Goal: Find specific page/section: Find specific page/section

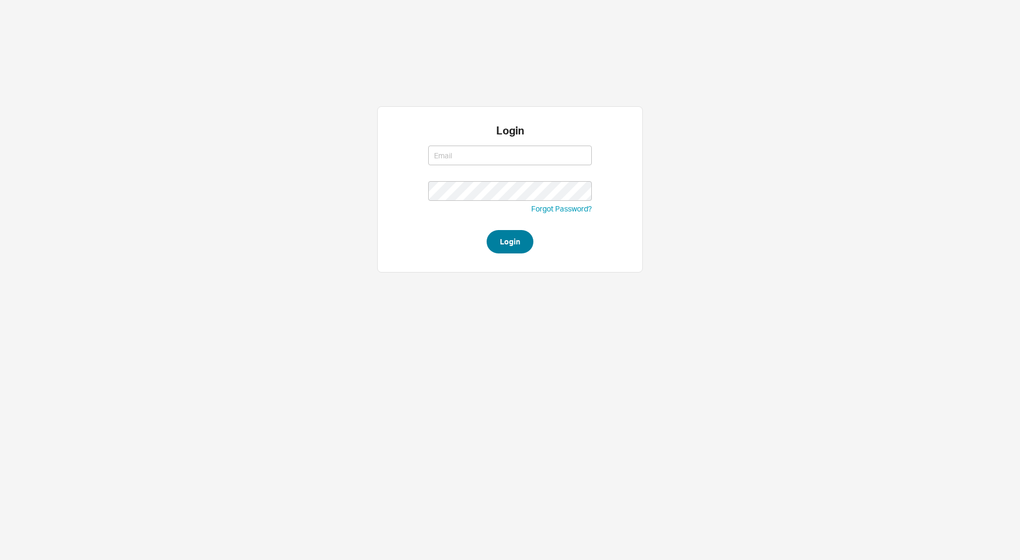
type input "[EMAIL_ADDRESS][DOMAIN_NAME]"
click at [506, 246] on button "Login" at bounding box center [510, 241] width 47 height 23
type input "[EMAIL_ADDRESS][DOMAIN_NAME]"
click at [506, 246] on button "Login" at bounding box center [510, 241] width 47 height 23
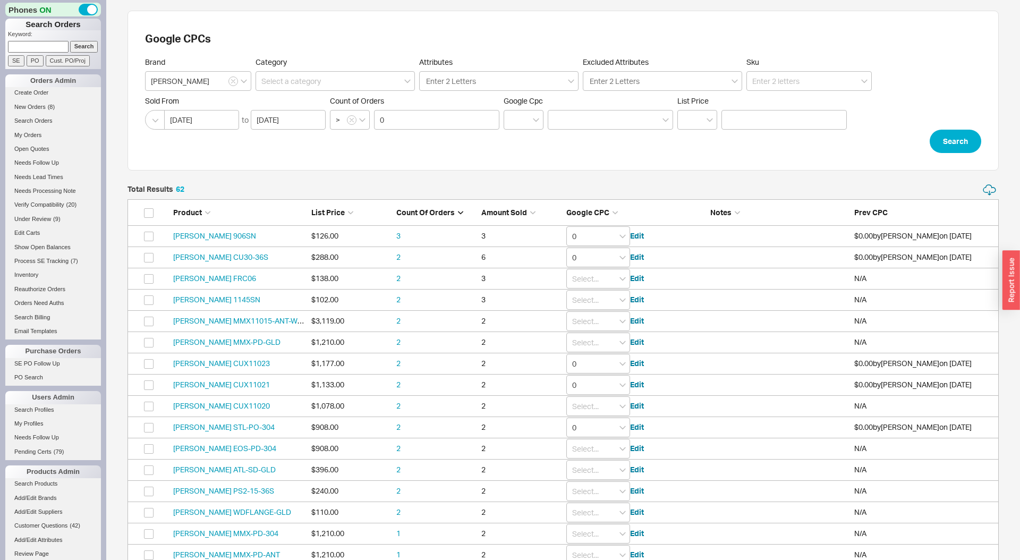
scroll to position [1359, 871]
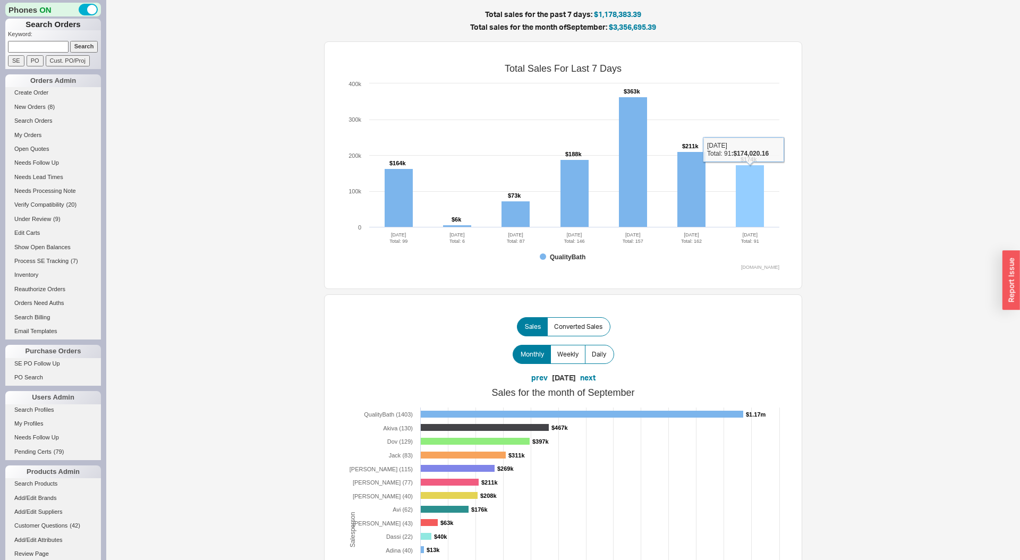
click at [762, 195] on rect at bounding box center [750, 196] width 28 height 62
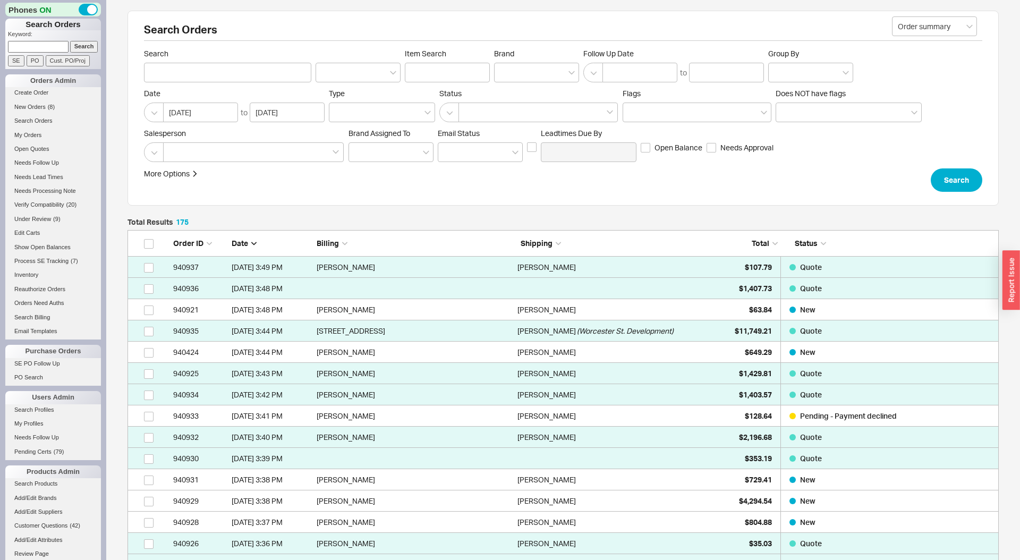
scroll to position [3766, 871]
click at [263, 148] on div at bounding box center [253, 152] width 181 height 20
click at [176, 148] on input at bounding box center [172, 152] width 7 height 12
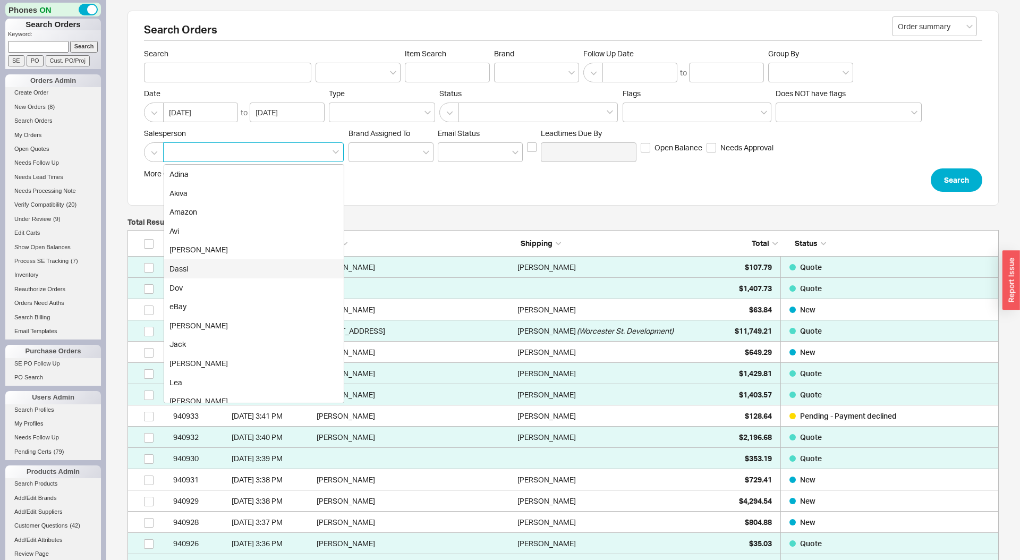
scroll to position [197, 0]
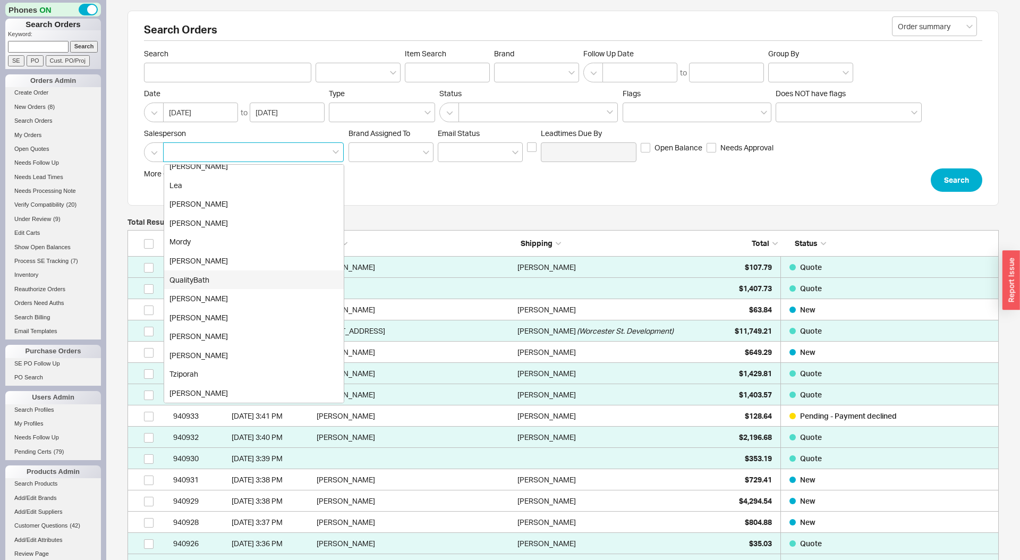
click at [219, 278] on div "QualityBath" at bounding box center [254, 279] width 180 height 19
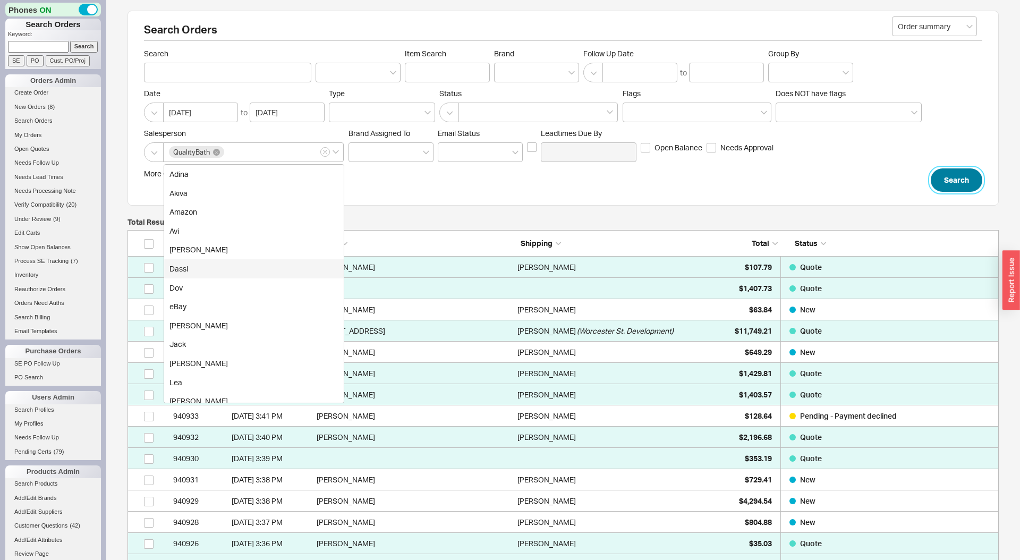
click at [959, 187] on button "Search" at bounding box center [957, 179] width 52 height 23
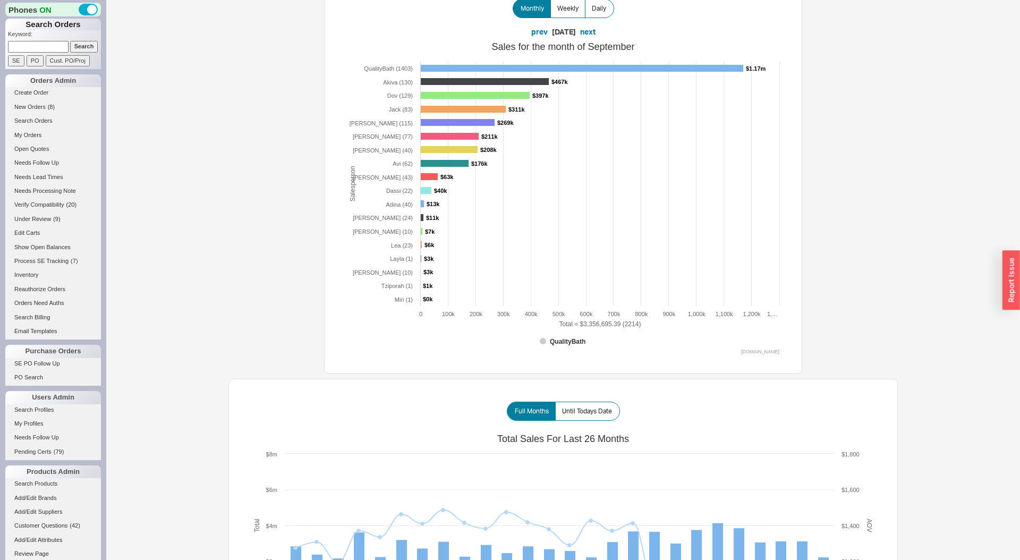
scroll to position [377, 0]
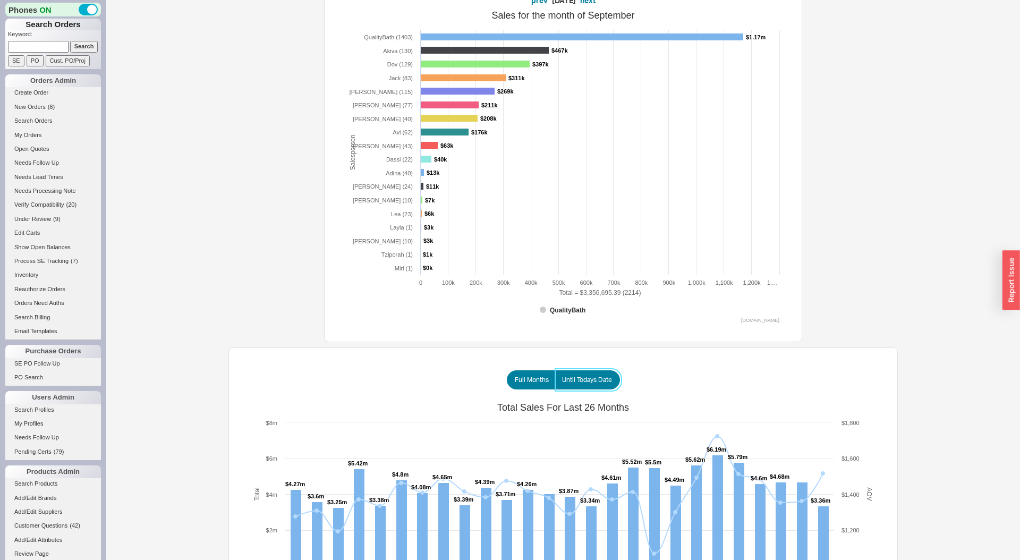
click at [592, 373] on label "Until Todays Date" at bounding box center [587, 379] width 65 height 19
click at [0, 0] on input "Until Todays Date" at bounding box center [0, 0] width 0 height 0
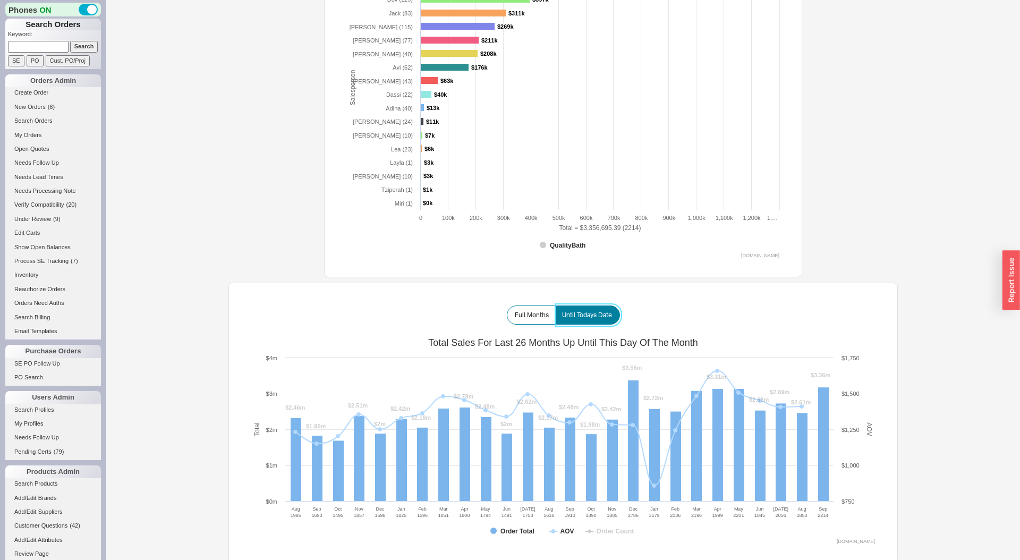
scroll to position [444, 0]
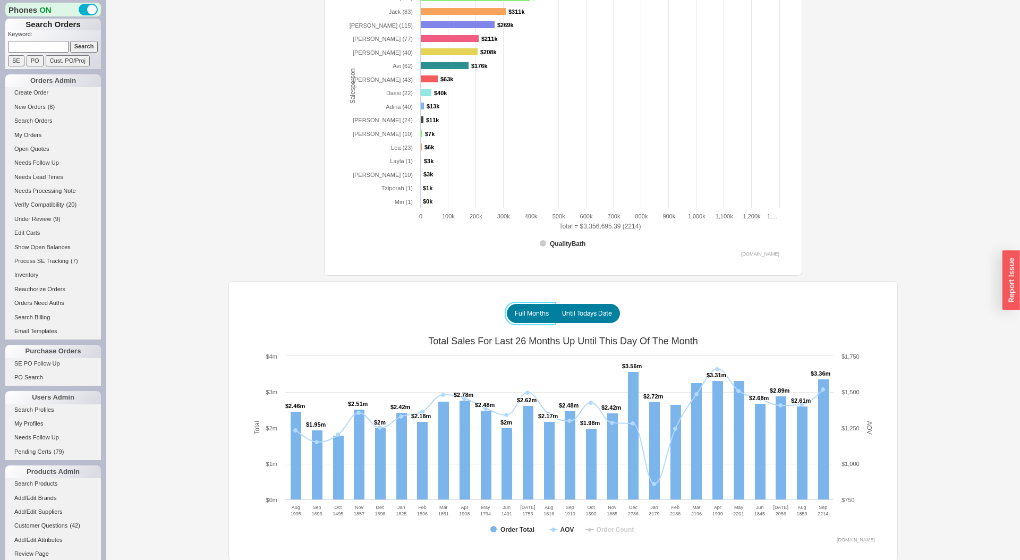
click at [524, 312] on span "Full Months" at bounding box center [532, 313] width 34 height 8
click at [0, 0] on input "Full Months" at bounding box center [0, 0] width 0 height 0
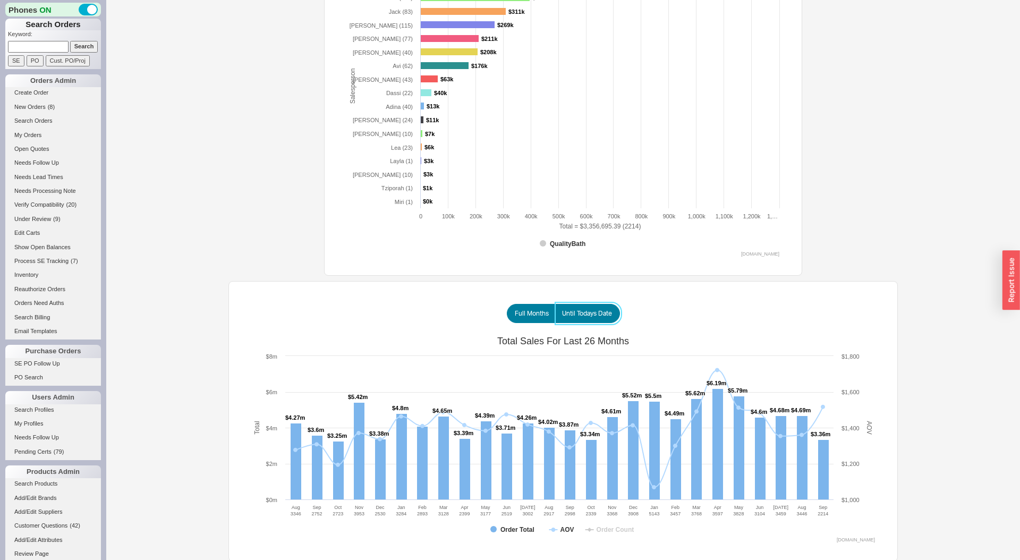
click at [584, 311] on span "Until Todays Date" at bounding box center [587, 313] width 50 height 8
click at [0, 0] on input "Until Todays Date" at bounding box center [0, 0] width 0 height 0
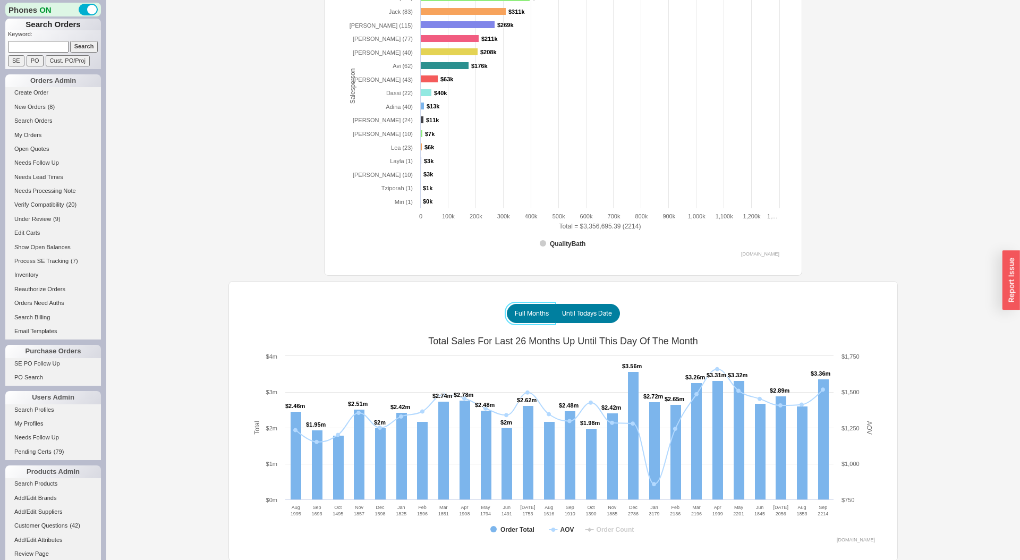
click at [540, 316] on span "Full Months" at bounding box center [532, 313] width 34 height 8
click at [0, 0] on input "Full Months" at bounding box center [0, 0] width 0 height 0
